Goal: Transaction & Acquisition: Book appointment/travel/reservation

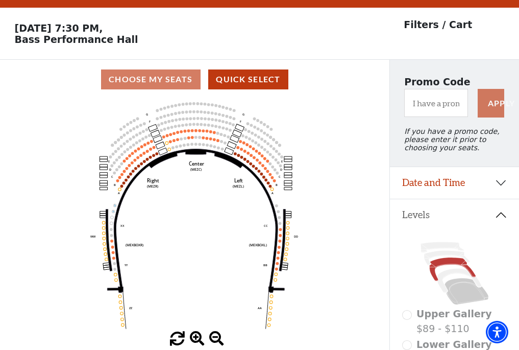
scroll to position [47, 0]
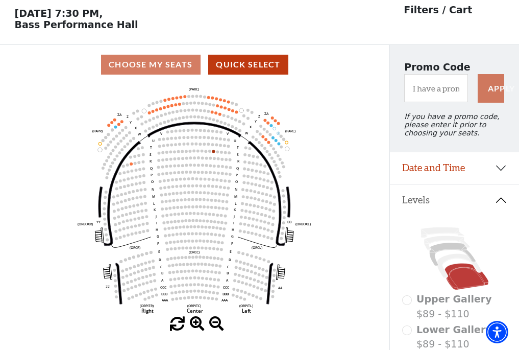
scroll to position [47, 0]
